Goal: Task Accomplishment & Management: Manage account settings

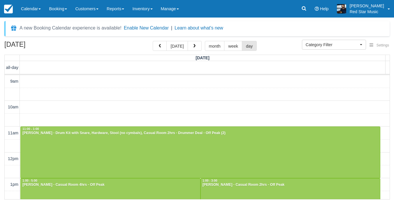
select select
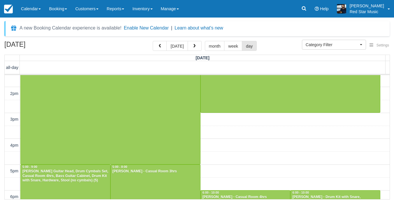
scroll to position [204, 0]
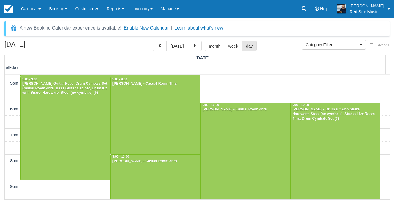
click at [176, 41] on div "A new Booking Calendar experience is available! Enable New Calendar | Learn abo…" at bounding box center [197, 111] width 386 height 180
click at [176, 43] on button "today" at bounding box center [177, 46] width 21 height 10
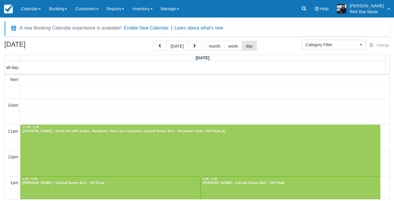
scroll to position [0, 0]
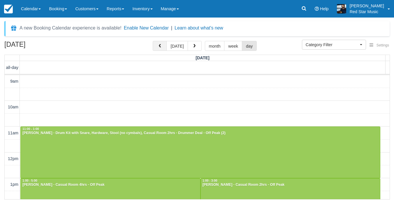
click at [155, 49] on button "button" at bounding box center [160, 46] width 14 height 10
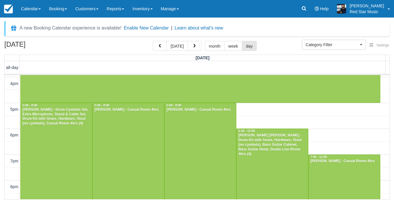
scroll to position [62, 0]
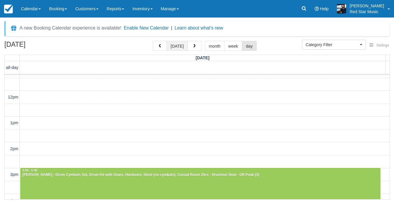
click at [177, 46] on button "today" at bounding box center [177, 46] width 21 height 10
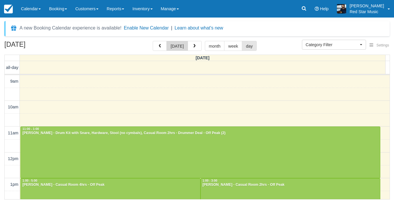
scroll to position [129, 0]
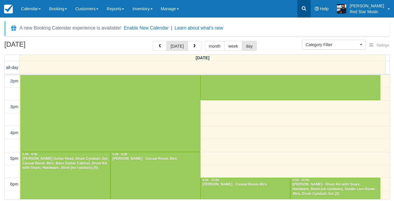
click at [311, 8] on link at bounding box center [303, 8] width 13 height 17
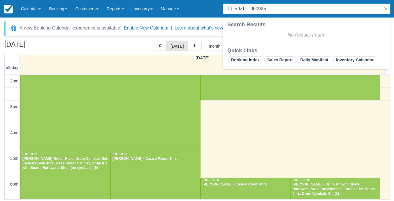
click at [251, 7] on input "RJZL – 060925" at bounding box center [307, 8] width 147 height 10
click at [247, 6] on input "RJZL –060925" at bounding box center [307, 8] width 147 height 10
type input "RJZL–060925"
click at [171, 65] on div at bounding box center [195, 63] width 381 height 4
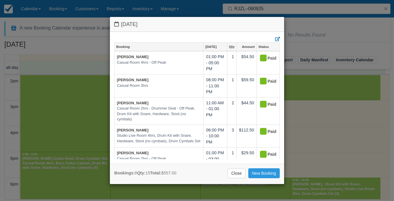
drag, startPoint x: 67, startPoint y: 52, endPoint x: 73, endPoint y: 49, distance: 7.3
click at [68, 52] on div "Friday September 12 2025 Booking Sept 12 Qty Amount Status Rob Worrall Casual R…" at bounding box center [197, 100] width 394 height 201
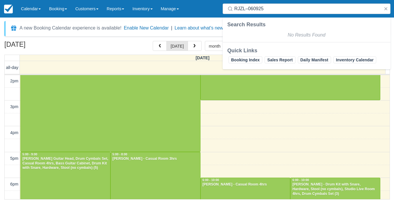
click at [90, 48] on div "September 12, 2025 today month week day" at bounding box center [197, 47] width 386 height 13
drag, startPoint x: 271, startPoint y: 9, endPoint x: 192, endPoint y: 6, distance: 78.8
click at [192, 6] on div "Menu Calendar Customer Inventory Month Week Day Booking Daily Manifest Daily Li…" at bounding box center [197, 8] width 394 height 17
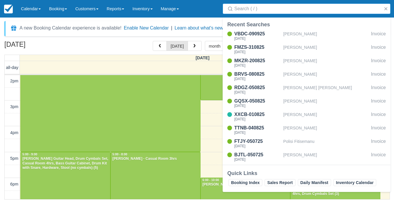
click at [121, 47] on div "September 12, 2025 today month week day" at bounding box center [197, 47] width 386 height 13
click at [192, 45] on span "button" at bounding box center [194, 46] width 4 height 4
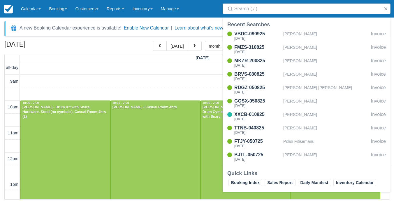
scroll to position [129, 0]
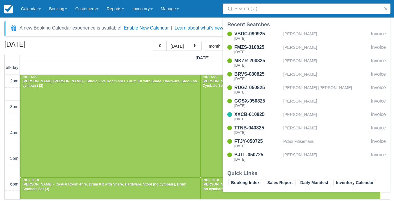
click at [192, 45] on span "button" at bounding box center [194, 46] width 4 height 4
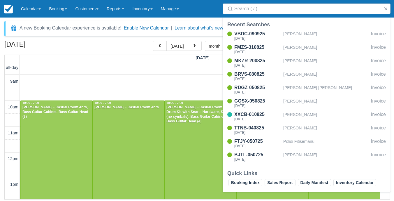
scroll to position [108, 0]
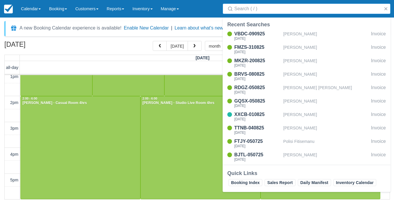
click at [282, 8] on input "Search" at bounding box center [307, 8] width 147 height 10
click at [387, 6] on button "button" at bounding box center [386, 8] width 7 height 7
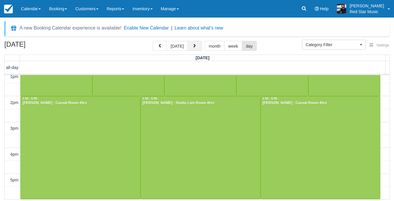
click at [192, 47] on span "button" at bounding box center [194, 46] width 4 height 4
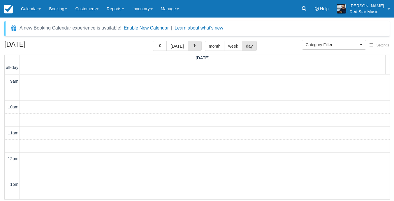
click at [192, 47] on span "button" at bounding box center [194, 46] width 4 height 4
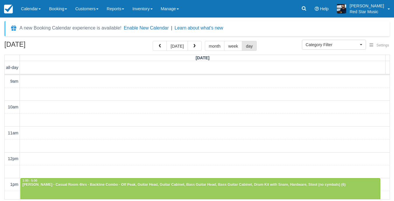
click at [192, 47] on span "button" at bounding box center [194, 46] width 4 height 4
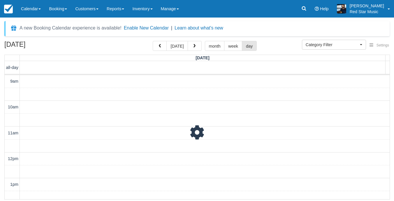
scroll to position [129, 0]
click at [192, 47] on span "button" at bounding box center [194, 46] width 4 height 4
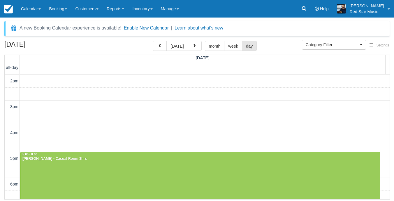
click at [192, 47] on span "button" at bounding box center [194, 46] width 4 height 4
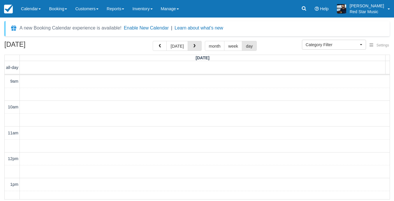
click at [192, 47] on span "button" at bounding box center [194, 46] width 4 height 4
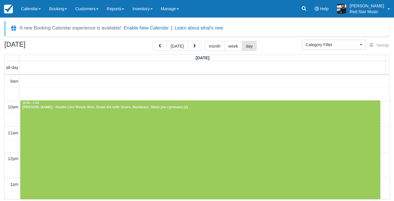
scroll to position [108, 0]
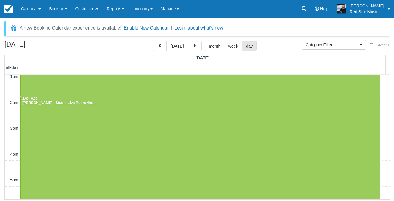
click at [192, 47] on span "button" at bounding box center [194, 46] width 4 height 4
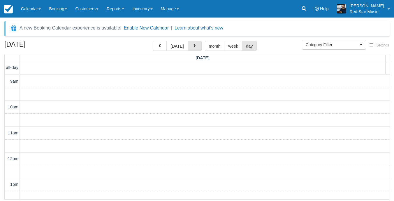
click at [192, 47] on span "button" at bounding box center [194, 46] width 4 height 4
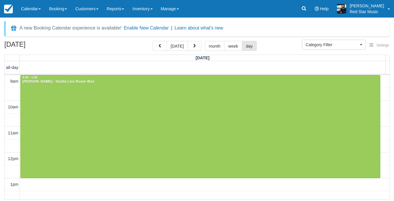
scroll to position [82, 0]
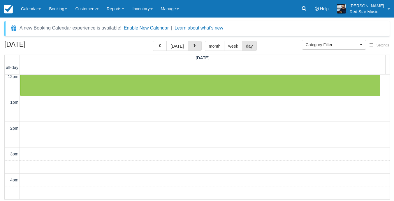
click at [192, 47] on span "button" at bounding box center [194, 46] width 4 height 4
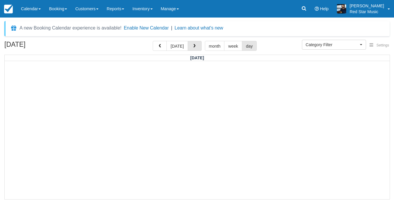
click at [192, 47] on span "button" at bounding box center [194, 46] width 4 height 4
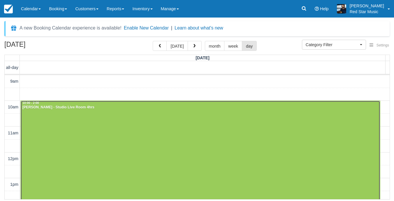
click at [125, 136] on div at bounding box center [201, 152] width 360 height 103
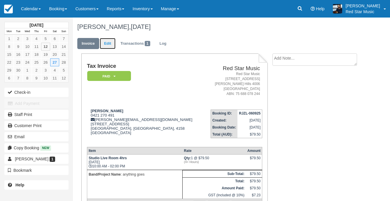
click at [112, 41] on link "Edit" at bounding box center [108, 43] width 16 height 11
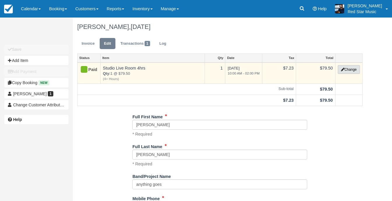
click at [352, 65] on button "Change" at bounding box center [349, 69] width 22 height 9
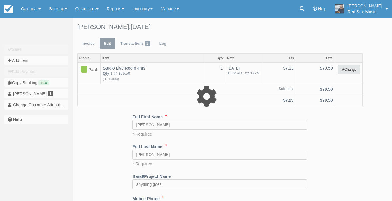
select select "6"
type input "79.50"
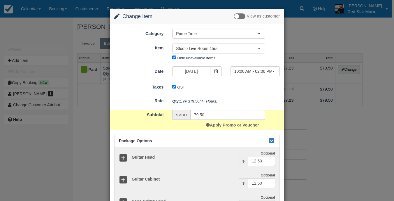
scroll to position [117, 0]
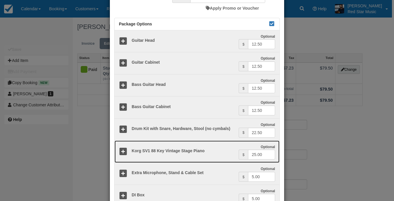
click at [123, 148] on icon at bounding box center [123, 151] width 8 height 8
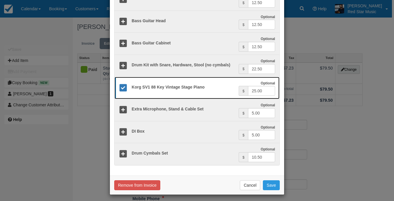
scroll to position [183, 0]
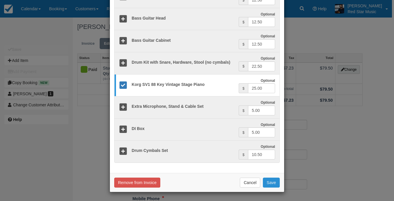
click at [275, 183] on button "Save" at bounding box center [271, 182] width 17 height 10
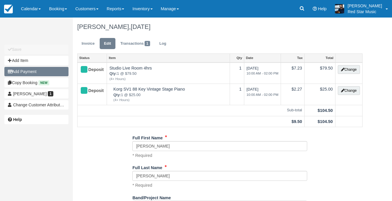
click at [24, 69] on button "Add Payment" at bounding box center [36, 71] width 64 height 9
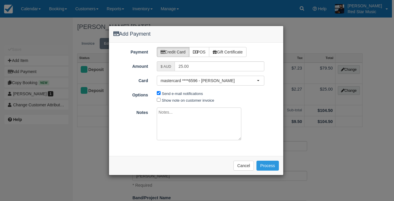
click at [173, 122] on textarea at bounding box center [199, 123] width 85 height 33
type textarea "Added Korg Stage Piano via email - Dylan @ Red Star"
click at [271, 163] on button "Process" at bounding box center [268, 165] width 22 height 10
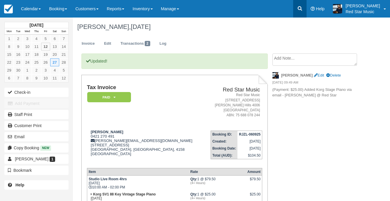
click at [307, 13] on link at bounding box center [299, 8] width 13 height 17
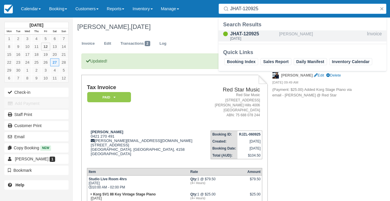
type input "JHAT-120925"
click at [285, 36] on div "[PERSON_NAME]" at bounding box center [321, 35] width 85 height 11
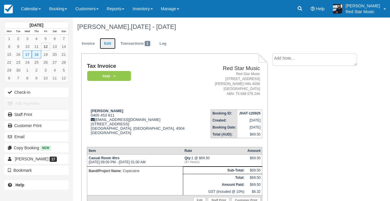
click at [109, 45] on link "Edit" at bounding box center [108, 43] width 16 height 11
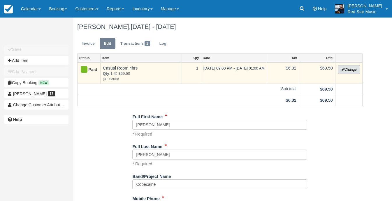
drag, startPoint x: 348, startPoint y: 71, endPoint x: 345, endPoint y: 87, distance: 16.8
click at [347, 71] on button "Change" at bounding box center [349, 69] width 22 height 9
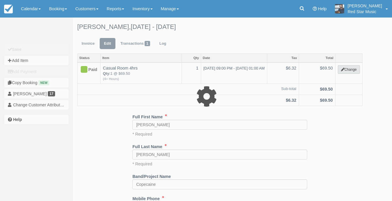
select select "6"
type input "69.50"
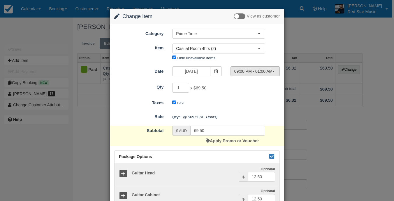
click at [263, 74] on span "09:00 PM - 01:00 AM" at bounding box center [253, 71] width 38 height 6
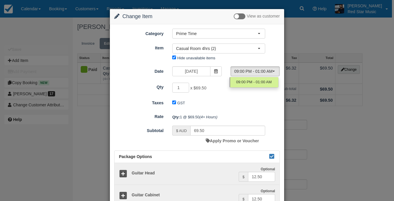
click at [253, 99] on div "GST" at bounding box center [219, 102] width 102 height 9
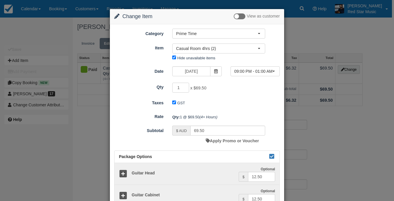
click at [324, 116] on div "Change Item Add Item View as customer Category Prime Time Staff Prime Time Off …" at bounding box center [197, 100] width 394 height 201
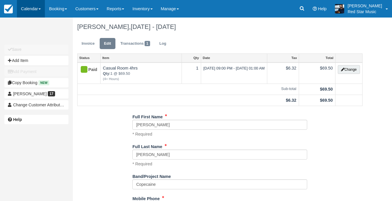
click at [32, 4] on link "Calendar" at bounding box center [31, 8] width 28 height 17
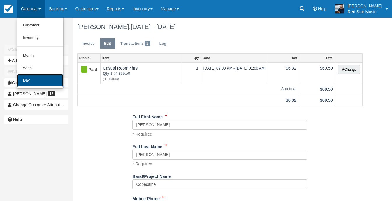
click at [34, 85] on link "Day" at bounding box center [40, 80] width 46 height 13
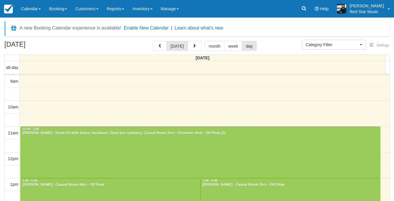
select select
click at [191, 46] on span "button" at bounding box center [192, 46] width 4 height 4
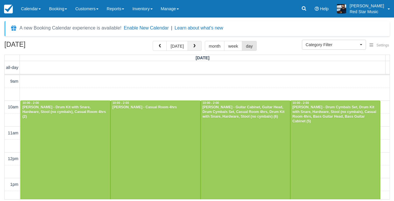
click at [194, 46] on span "button" at bounding box center [194, 46] width 4 height 4
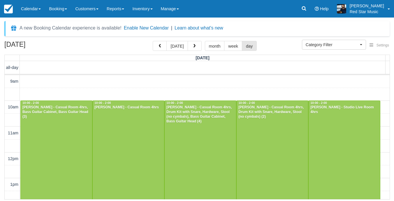
click at [194, 46] on span "button" at bounding box center [194, 46] width 4 height 4
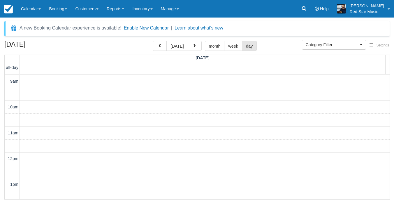
click at [194, 46] on span "button" at bounding box center [194, 46] width 4 height 4
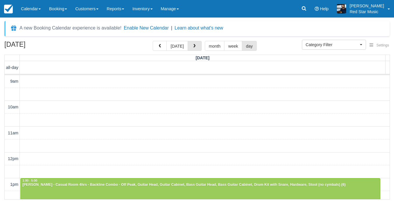
click at [194, 46] on span "button" at bounding box center [194, 46] width 4 height 4
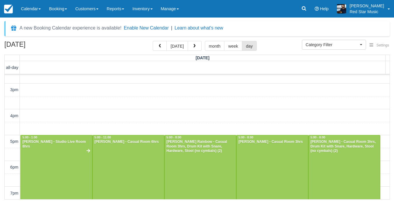
scroll to position [146, 0]
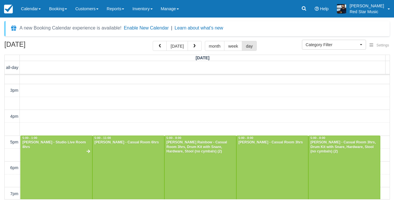
click at [181, 40] on div "A new Booking Calendar experience is available! Enable New Calendar | Learn abo…" at bounding box center [197, 111] width 386 height 180
click at [178, 44] on button "today" at bounding box center [177, 46] width 21 height 10
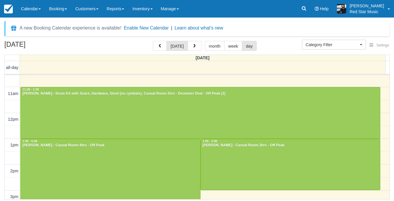
scroll to position [29, 0]
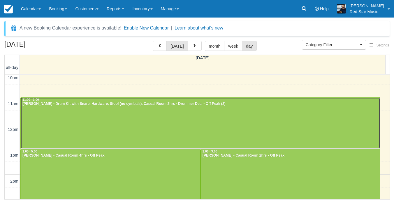
click at [175, 127] on div at bounding box center [201, 122] width 360 height 51
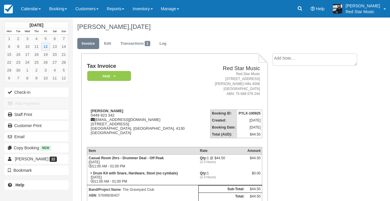
click at [295, 60] on textarea at bounding box center [314, 59] width 85 height 12
type textarea "3"
click at [276, 88] on button "Create" at bounding box center [285, 93] width 26 height 10
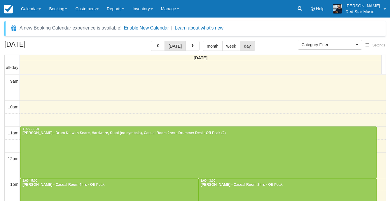
select select
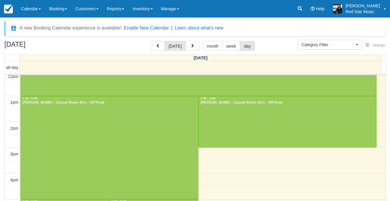
scroll to position [55, 0]
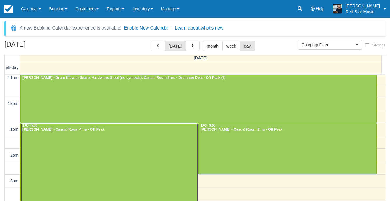
click at [153, 147] on div at bounding box center [109, 174] width 177 height 103
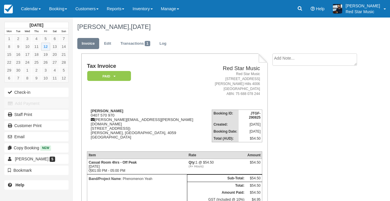
click at [299, 55] on textarea at bounding box center [314, 59] width 85 height 12
type textarea "1"
click at [286, 91] on button "Create" at bounding box center [285, 93] width 26 height 10
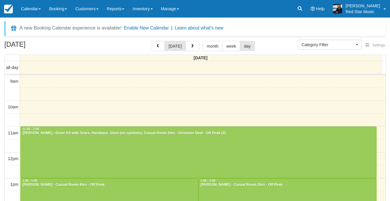
select select
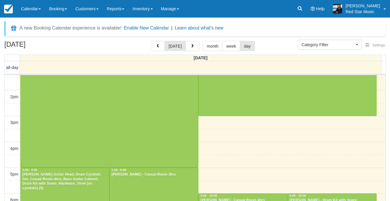
scroll to position [55, 0]
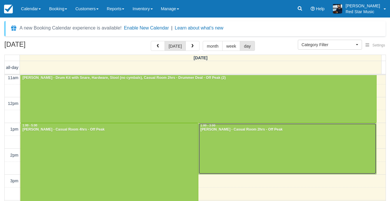
click at [270, 135] on div at bounding box center [287, 148] width 177 height 51
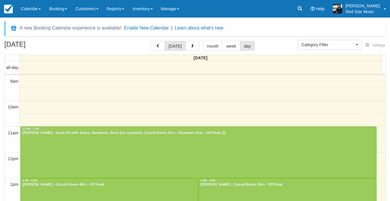
select select
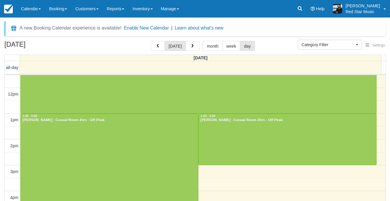
scroll to position [55, 0]
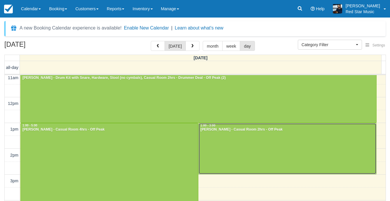
click at [251, 141] on div at bounding box center [287, 148] width 177 height 51
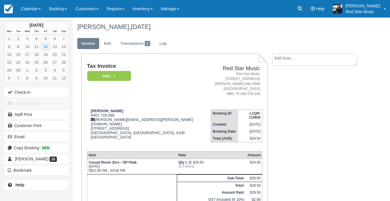
click at [310, 58] on textarea at bounding box center [314, 59] width 85 height 12
type textarea "2"
click at [289, 94] on button "Create" at bounding box center [285, 93] width 26 height 10
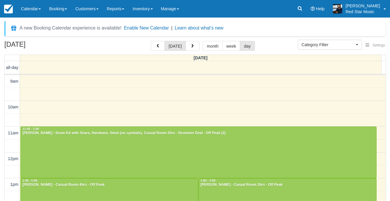
select select
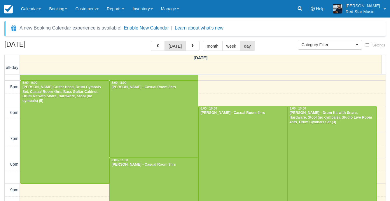
scroll to position [201, 0]
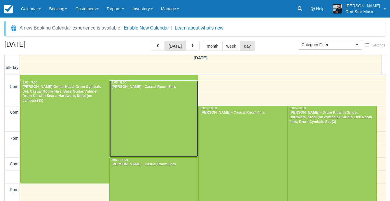
click at [173, 134] on div at bounding box center [154, 118] width 88 height 77
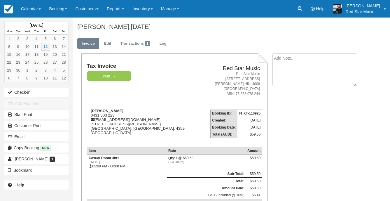
click at [314, 56] on textarea at bounding box center [314, 69] width 85 height 33
type textarea "1"
click at [283, 91] on button "Create" at bounding box center [285, 93] width 26 height 10
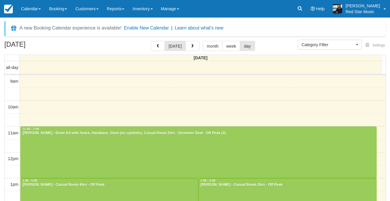
select select
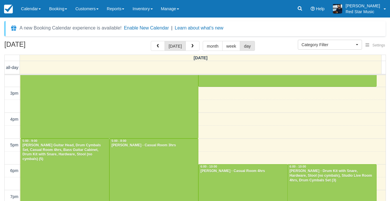
scroll to position [218, 0]
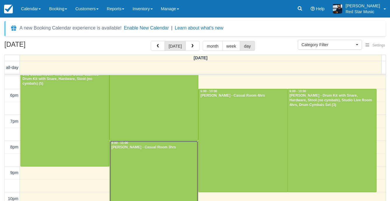
click at [166, 153] on div at bounding box center [154, 179] width 88 height 77
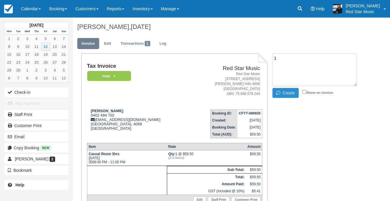
type textarea "1"
click at [287, 90] on button "Create" at bounding box center [285, 93] width 26 height 10
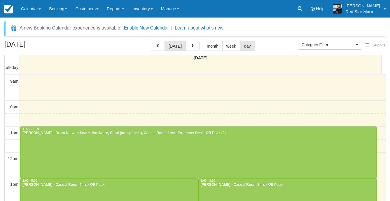
select select
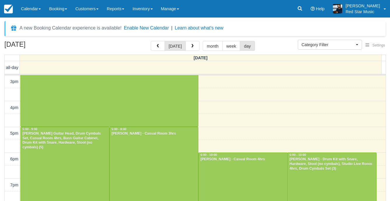
scroll to position [218, 0]
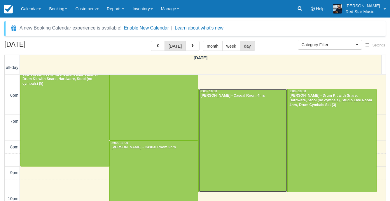
click at [209, 128] on div at bounding box center [243, 140] width 88 height 103
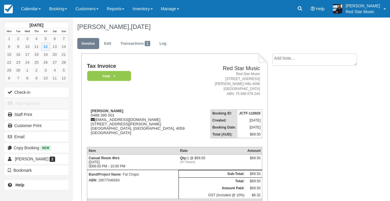
click at [276, 63] on textarea at bounding box center [314, 59] width 85 height 12
click at [284, 86] on textarea "2" at bounding box center [314, 69] width 85 height 33
type textarea "2"
click at [284, 92] on button "Create" at bounding box center [285, 93] width 26 height 10
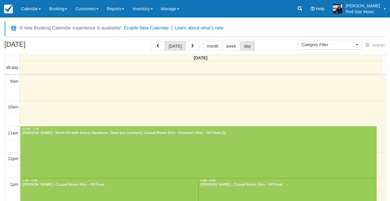
select select
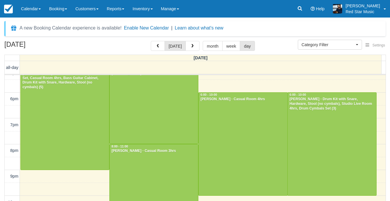
scroll to position [218, 0]
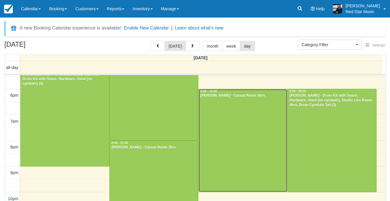
click at [258, 128] on div at bounding box center [243, 140] width 88 height 103
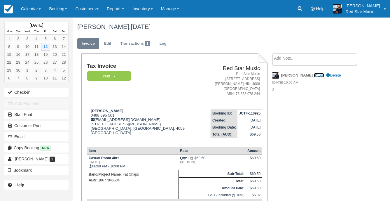
click at [314, 74] on link "Edit" at bounding box center [319, 75] width 10 height 4
type textarea "2"
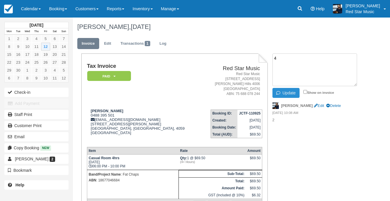
type textarea "4"
click at [290, 94] on button "Update" at bounding box center [285, 93] width 27 height 10
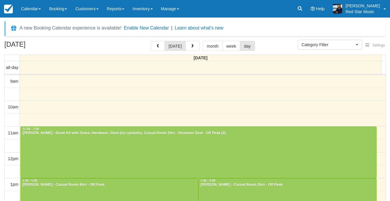
select select
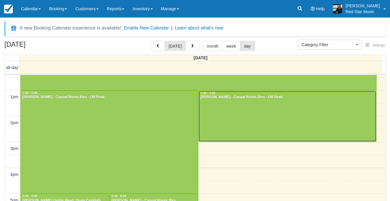
click at [245, 128] on div at bounding box center [287, 116] width 177 height 51
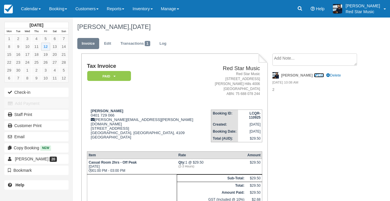
click at [314, 73] on link "Edit" at bounding box center [319, 75] width 10 height 4
type textarea "2"
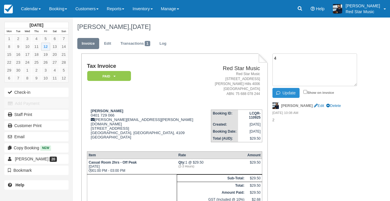
type textarea "4"
click at [291, 92] on button "Update" at bounding box center [285, 93] width 27 height 10
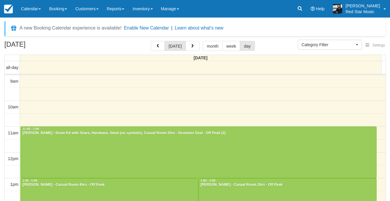
select select
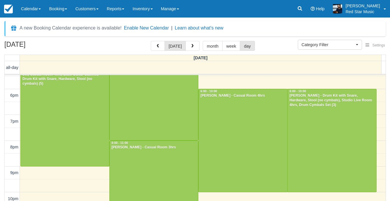
scroll to position [189, 0]
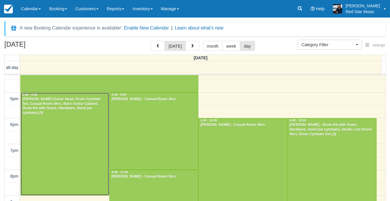
click at [45, 127] on div at bounding box center [65, 143] width 88 height 103
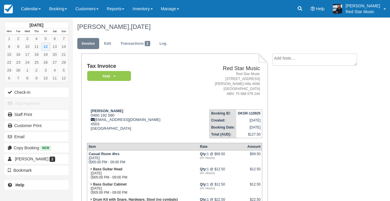
click at [305, 58] on textarea at bounding box center [314, 59] width 85 height 12
type textarea "3"
click at [286, 92] on button "Create" at bounding box center [285, 93] width 26 height 10
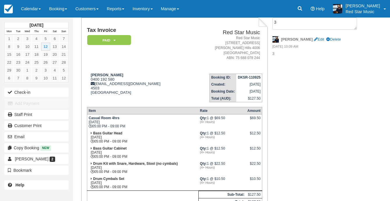
scroll to position [87, 0]
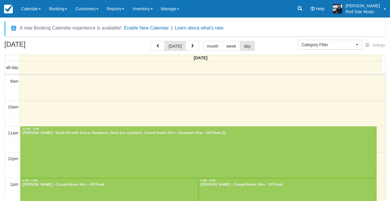
select select
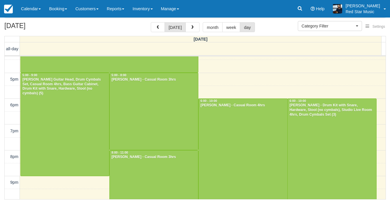
scroll to position [218, 0]
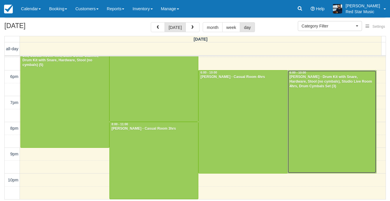
click at [311, 135] on div at bounding box center [332, 121] width 88 height 103
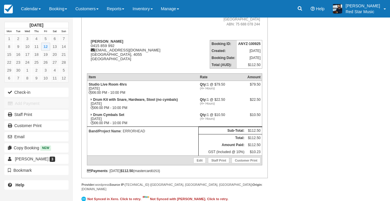
scroll to position [74, 0]
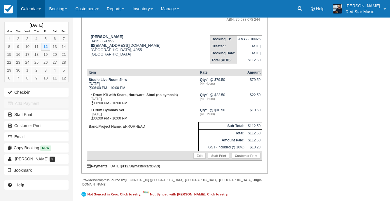
drag, startPoint x: 36, startPoint y: 8, endPoint x: 36, endPoint y: 16, distance: 7.9
click at [36, 8] on link "Calendar" at bounding box center [31, 8] width 28 height 17
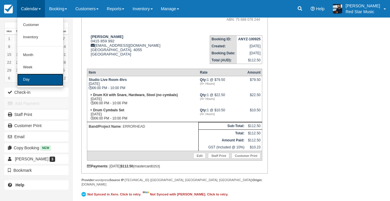
click at [38, 83] on link "Day" at bounding box center [40, 79] width 46 height 12
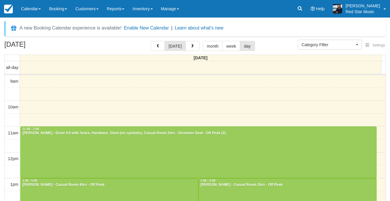
select select
click at [193, 45] on span "button" at bounding box center [192, 46] width 4 height 4
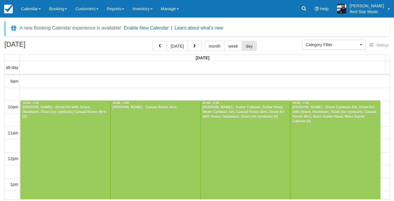
scroll to position [26, 0]
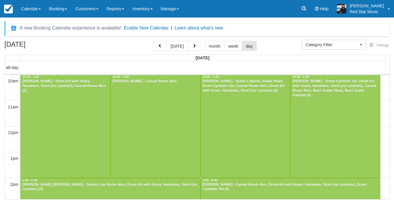
click at [193, 45] on span "button" at bounding box center [194, 46] width 4 height 4
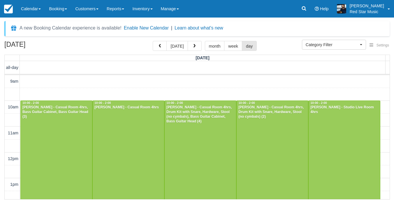
click at [193, 45] on span "button" at bounding box center [194, 46] width 4 height 4
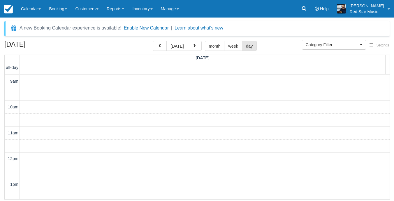
scroll to position [26, 0]
click at [192, 46] on span "button" at bounding box center [194, 46] width 4 height 4
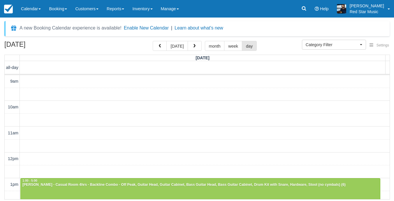
click at [192, 46] on span "button" at bounding box center [194, 46] width 4 height 4
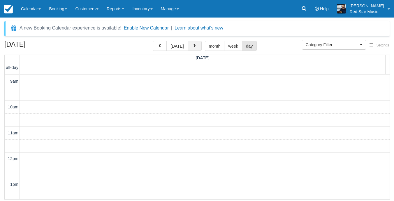
scroll to position [26, 0]
click at [196, 46] on button "button" at bounding box center [195, 46] width 14 height 10
click at [162, 48] on span "button" at bounding box center [160, 46] width 4 height 4
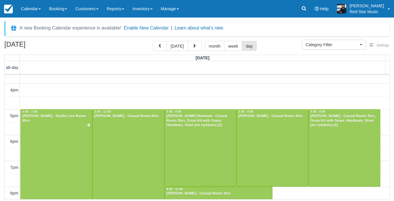
scroll to position [262, 0]
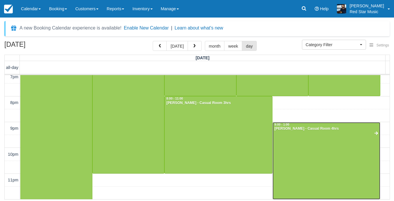
click at [308, 153] on div at bounding box center [327, 160] width 108 height 77
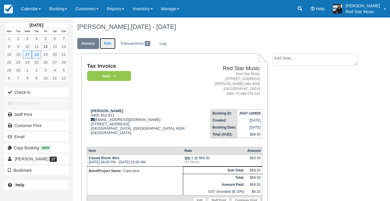
click at [105, 41] on link "Edit" at bounding box center [108, 43] width 16 height 11
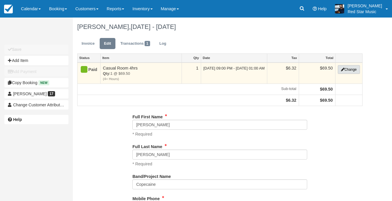
click at [345, 69] on button "Change" at bounding box center [349, 69] width 22 height 9
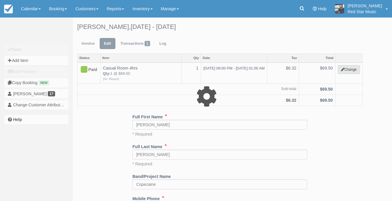
select select "6"
type input "69.50"
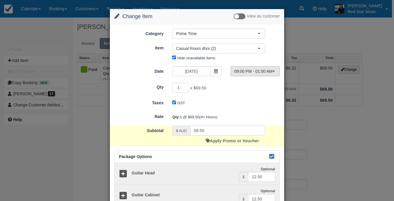
click at [257, 74] on span "09:00 PM - 01:00 AM" at bounding box center [253, 71] width 38 height 6
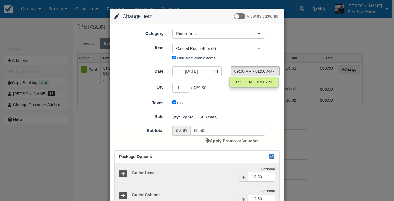
click at [214, 87] on div "1 x $69.50 Required." at bounding box center [219, 88] width 102 height 11
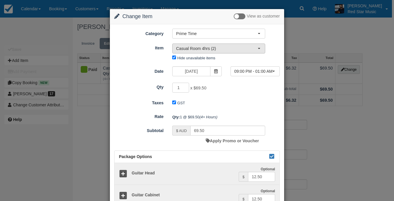
click at [209, 48] on span "Casual Room 4hrs (2)" at bounding box center [217, 48] width 82 height 6
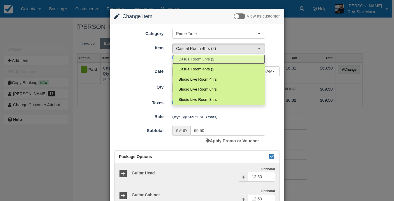
click at [207, 62] on span "Casual Room 3hrs (2)" at bounding box center [196, 60] width 37 height 6
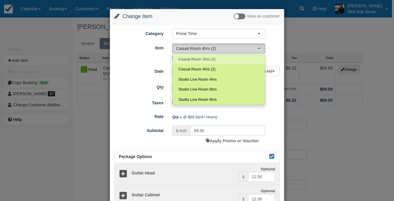
select select "2"
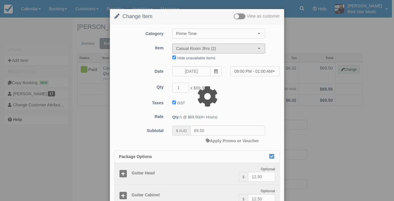
type input "59.50"
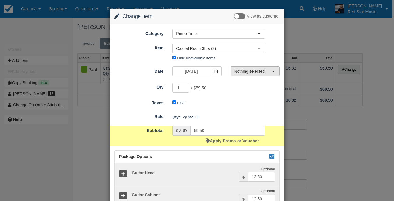
click at [256, 70] on span "Nothing selected" at bounding box center [253, 71] width 38 height 6
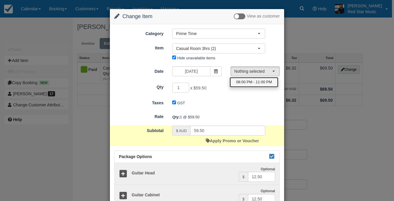
click at [253, 79] on link "08:00 PM - 11:00 PM" at bounding box center [254, 82] width 49 height 10
select select "1"
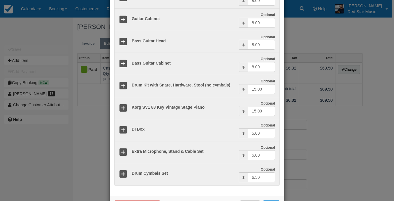
scroll to position [199, 0]
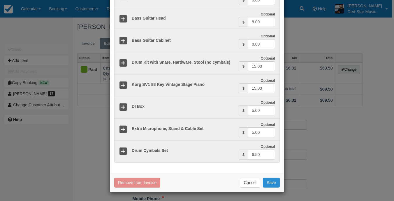
click at [272, 181] on button "Save" at bounding box center [271, 182] width 17 height 10
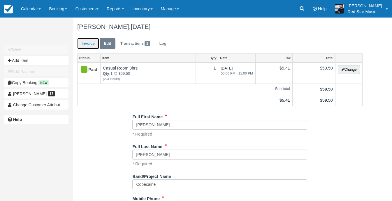
click at [93, 46] on link "Invoice" at bounding box center [88, 43] width 22 height 11
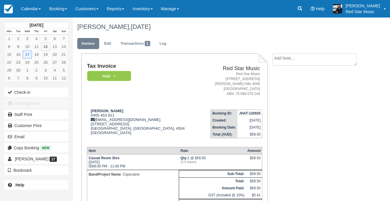
drag, startPoint x: 26, startPoint y: 8, endPoint x: 31, endPoint y: 18, distance: 10.8
click at [26, 8] on link "Calendar" at bounding box center [31, 8] width 28 height 17
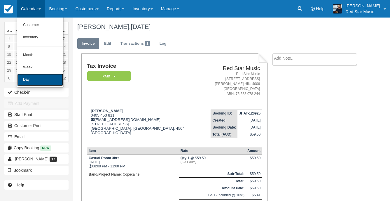
click at [36, 79] on link "Day" at bounding box center [40, 79] width 46 height 12
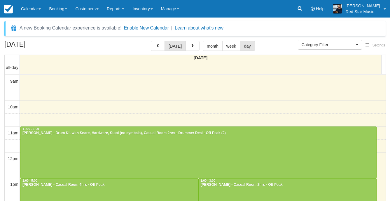
select select
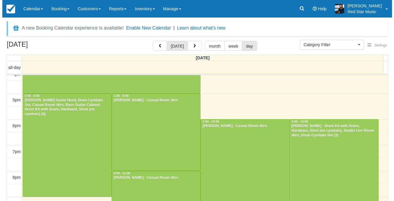
scroll to position [160, 0]
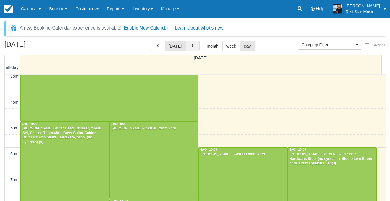
click at [193, 50] on button "button" at bounding box center [192, 46] width 14 height 10
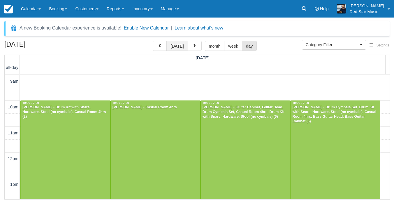
click at [176, 43] on button "[DATE]" at bounding box center [177, 46] width 21 height 10
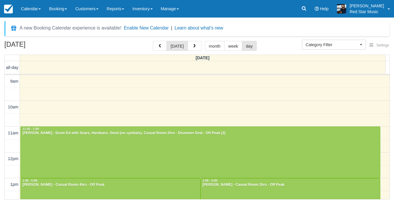
scroll to position [26, 0]
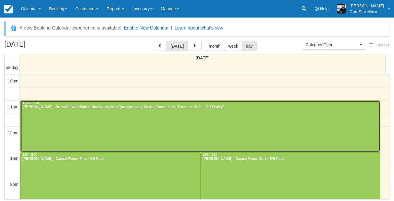
click at [106, 132] on div at bounding box center [201, 126] width 360 height 51
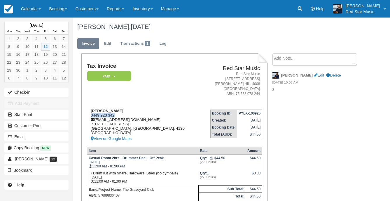
click at [91, 115] on div "[PERSON_NAME] 0449 923 342 [EMAIL_ADDRESS][DOMAIN_NAME] [STREET_ADDRESS] View o…" at bounding box center [144, 125] width 114 height 34
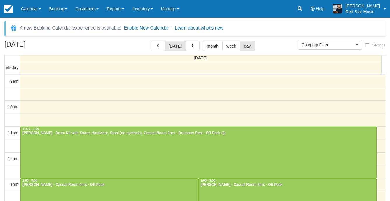
select select
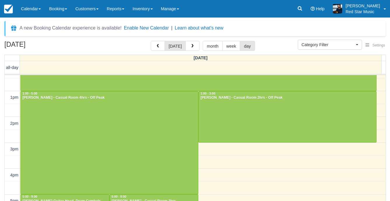
scroll to position [84, 0]
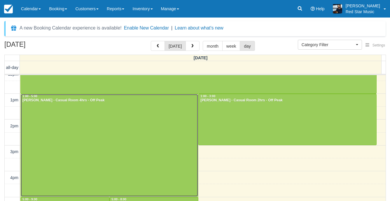
click at [93, 145] on div at bounding box center [109, 145] width 177 height 103
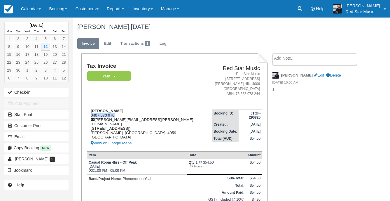
drag, startPoint x: 118, startPoint y: 114, endPoint x: 91, endPoint y: 114, distance: 26.5
click at [91, 114] on div "Rob Worrall 0407 570 970 robert.worrall@bigpond.com Unit 1308, 41 Blamey Street…" at bounding box center [149, 127] width 125 height 38
copy div "0407 570 970"
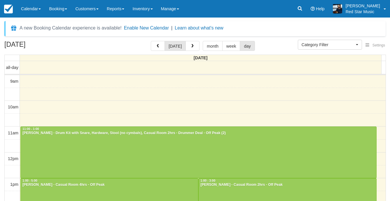
select select
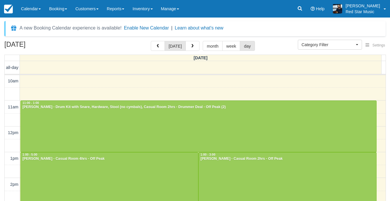
scroll to position [55, 0]
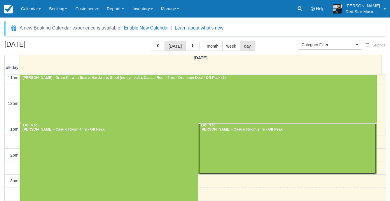
click at [253, 137] on div at bounding box center [287, 148] width 177 height 51
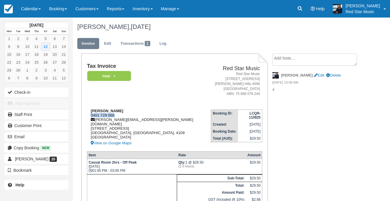
drag, startPoint x: 118, startPoint y: 115, endPoint x: 90, endPoint y: 114, distance: 28.1
click at [90, 114] on div "[PERSON_NAME] 0401 729 066 [PERSON_NAME][EMAIL_ADDRESS][PERSON_NAME][DOMAIN_NAM…" at bounding box center [149, 127] width 124 height 38
copy div "0401 729 066"
drag, startPoint x: 27, startPoint y: 10, endPoint x: 32, endPoint y: 20, distance: 11.6
click at [27, 10] on link "Calendar" at bounding box center [31, 8] width 28 height 17
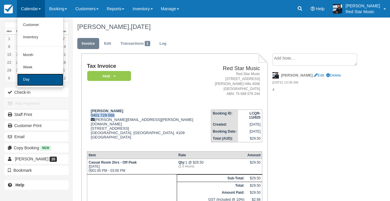
click at [38, 82] on link "Day" at bounding box center [40, 79] width 46 height 12
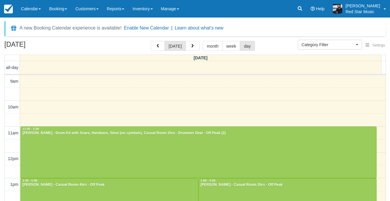
select select
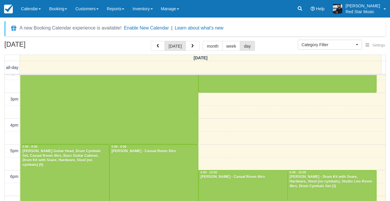
scroll to position [172, 0]
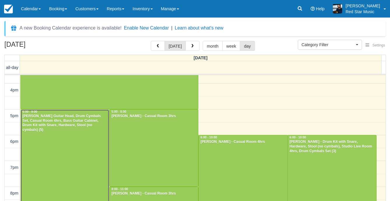
click at [97, 138] on div at bounding box center [65, 160] width 88 height 103
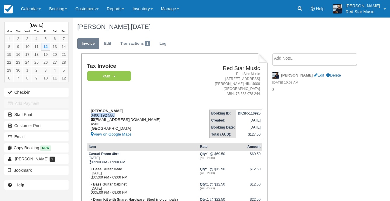
drag, startPoint x: 116, startPoint y: 114, endPoint x: 89, endPoint y: 115, distance: 27.1
click at [89, 115] on div "[PERSON_NAME] 0400 192 580 [EMAIL_ADDRESS][DOMAIN_NAME] 4503 [GEOGRAPHIC_DATA] …" at bounding box center [138, 122] width 102 height 29
copy div "0400 192 580"
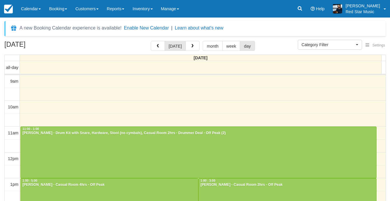
select select
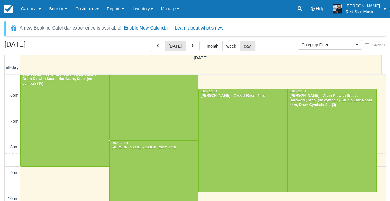
scroll to position [189, 0]
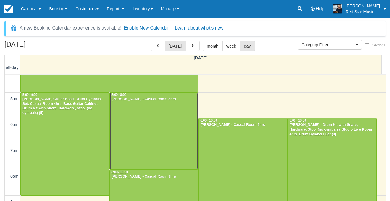
click at [140, 120] on div at bounding box center [154, 130] width 88 height 77
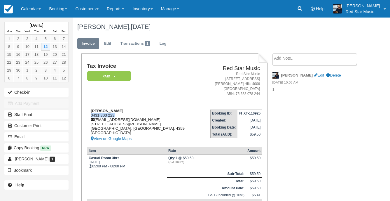
drag, startPoint x: 116, startPoint y: 114, endPoint x: 89, endPoint y: 115, distance: 26.9
click at [89, 115] on div "Cassandra Thomson 0431 303 223 cm_pcc@hotmail.com 71 Christensen Rd Greenmount,…" at bounding box center [144, 125] width 115 height 34
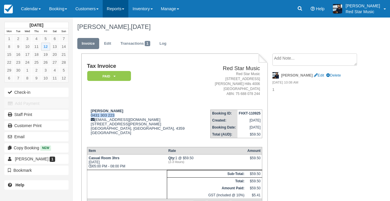
copy div "0431 303 223"
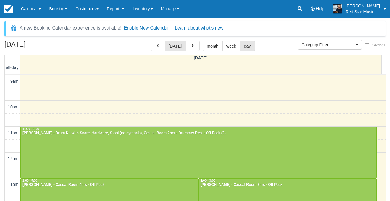
select select
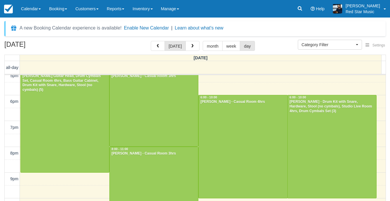
scroll to position [218, 0]
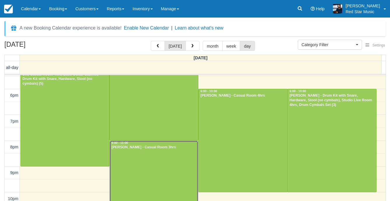
click at [166, 155] on div at bounding box center [154, 179] width 88 height 77
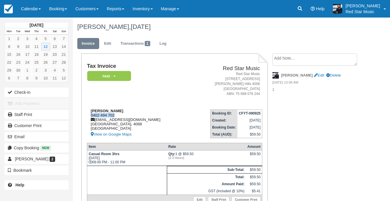
drag, startPoint x: 117, startPoint y: 114, endPoint x: 91, endPoint y: 115, distance: 26.0
click at [91, 115] on div "James Dickson 0402 494 702 jdodickson@icloud.com Queensland, 4068 Australia Vie…" at bounding box center [138, 122] width 103 height 29
copy div "0402 494 702"
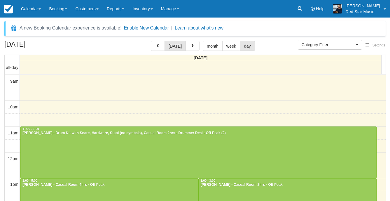
select select
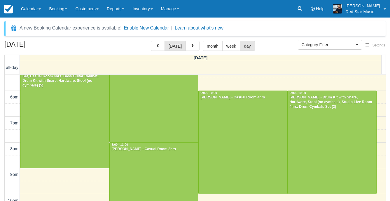
scroll to position [218, 0]
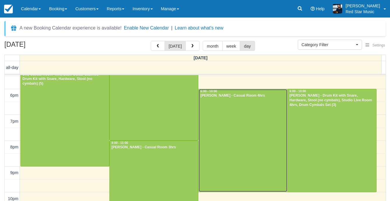
click at [228, 127] on div at bounding box center [243, 140] width 88 height 103
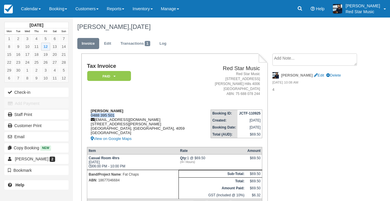
drag, startPoint x: 115, startPoint y: 114, endPoint x: 90, endPoint y: 115, distance: 25.1
click at [90, 115] on div "Patrick McLaughlin 0488 395 501 pattmacc10@gmail.com 13 Mason St RED HILL, Quee…" at bounding box center [144, 125] width 115 height 34
copy div "0488 395 501"
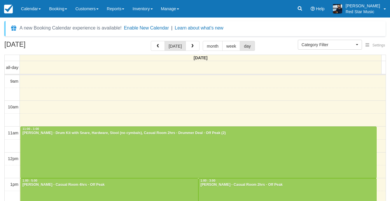
select select
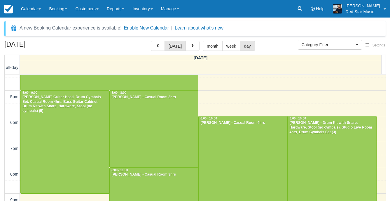
scroll to position [218, 0]
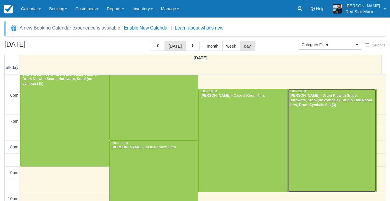
click at [327, 120] on div at bounding box center [332, 140] width 88 height 103
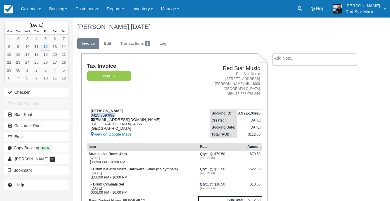
drag, startPoint x: 114, startPoint y: 116, endPoint x: 90, endPoint y: 116, distance: 23.9
click at [90, 116] on div "[PERSON_NAME] 0415 859 992 [EMAIL_ADDRESS][DOMAIN_NAME] [GEOGRAPHIC_DATA] View …" at bounding box center [138, 122] width 102 height 29
copy div "0415 859 992"
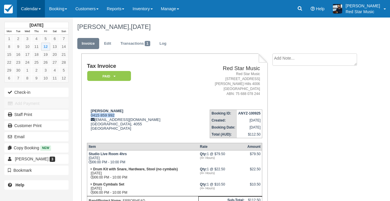
click at [34, 13] on link "Calendar" at bounding box center [31, 8] width 28 height 17
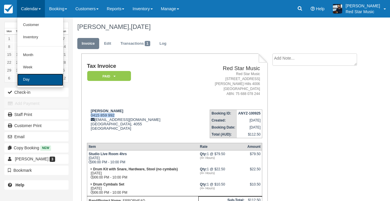
click at [36, 78] on link "Day" at bounding box center [40, 79] width 46 height 12
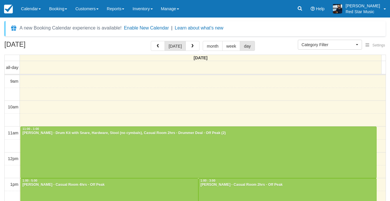
select select
